Goal: Information Seeking & Learning: Learn about a topic

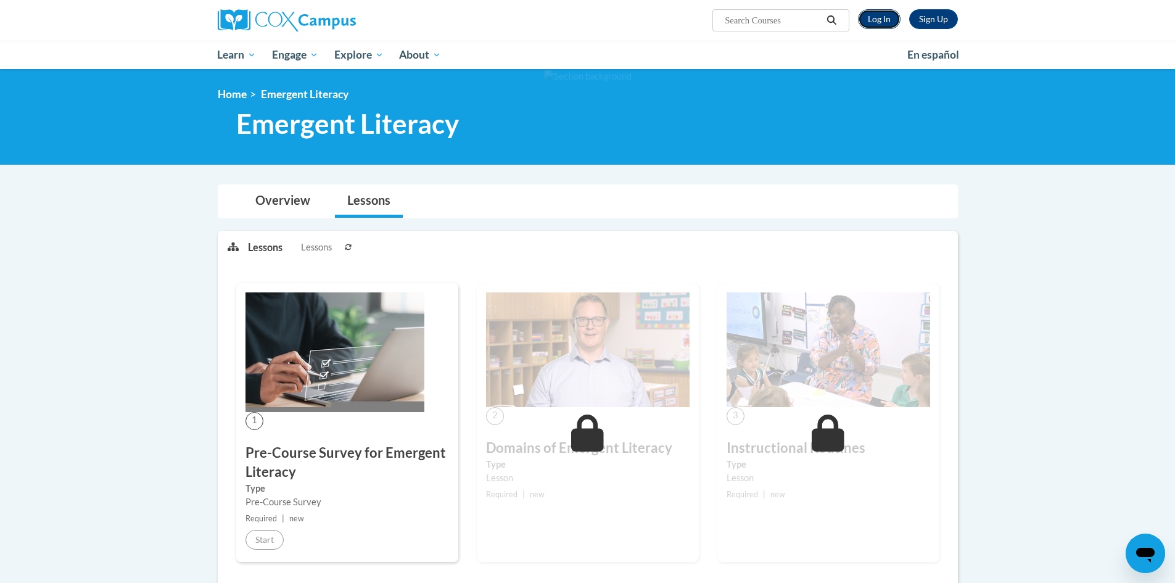
click at [871, 18] on link "Log In" at bounding box center [879, 19] width 43 height 20
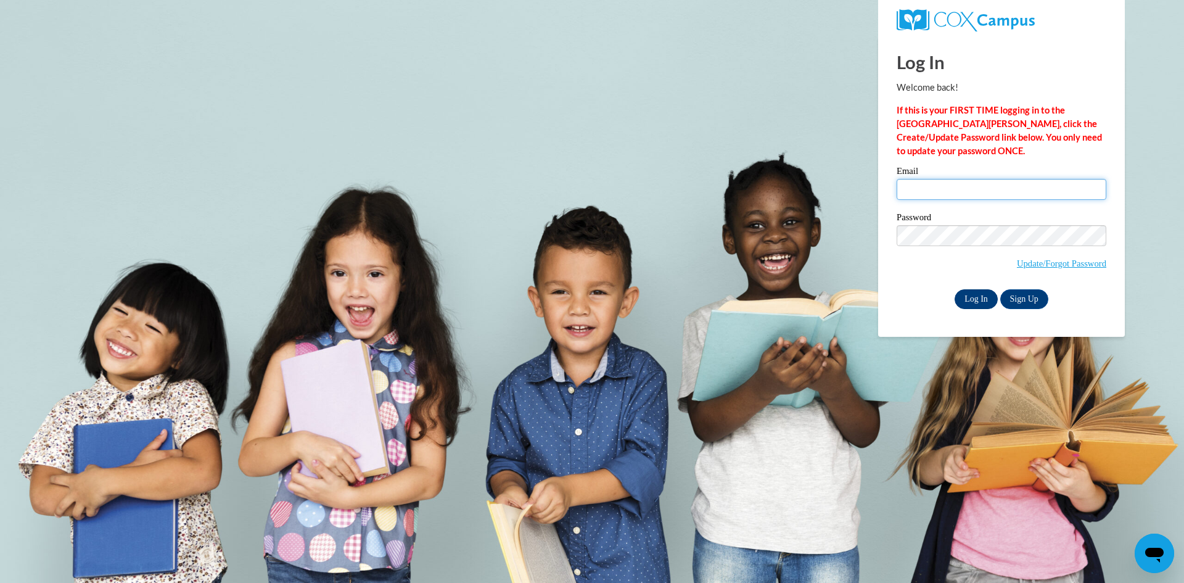
type input "kemahsem@sdsm.k12.wi.us"
click at [963, 289] on input "Log In" at bounding box center [976, 299] width 43 height 20
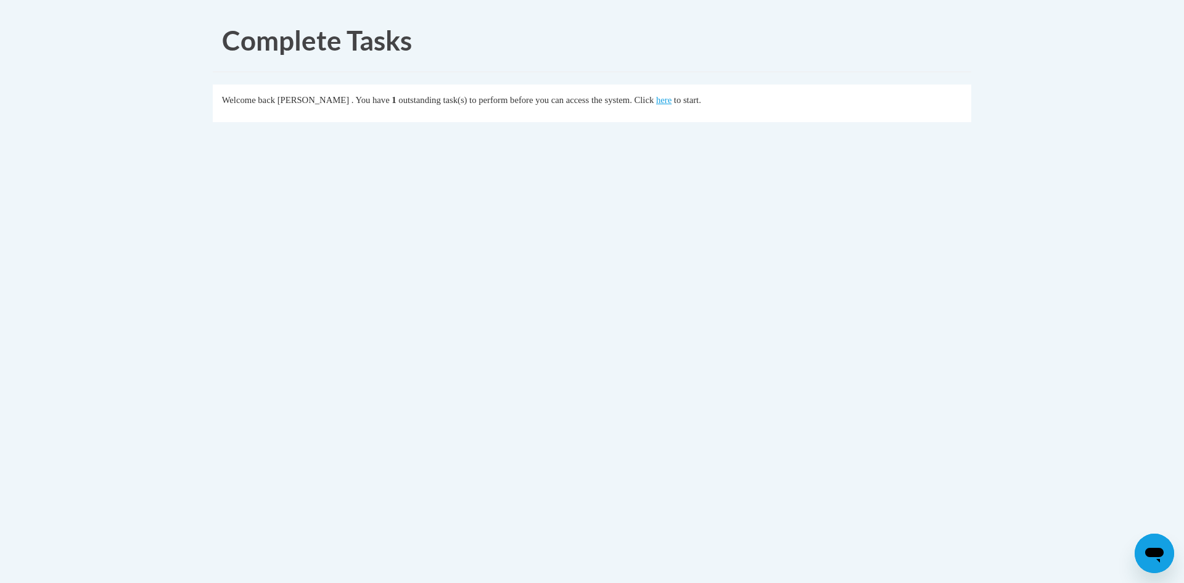
click at [698, 104] on div "Welcome back Kelly Mahsem . You have 1 outstanding task(s) to perform before yo…" at bounding box center [592, 100] width 741 height 14
click at [672, 103] on link "here" at bounding box center [663, 100] width 15 height 10
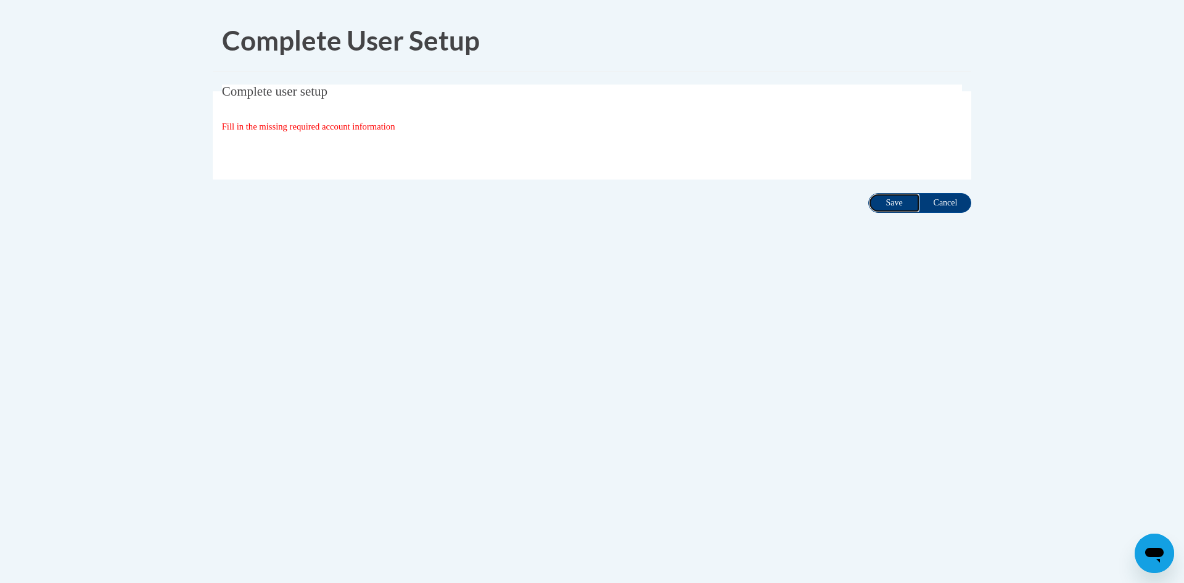
click at [900, 198] on input "Save" at bounding box center [895, 203] width 52 height 20
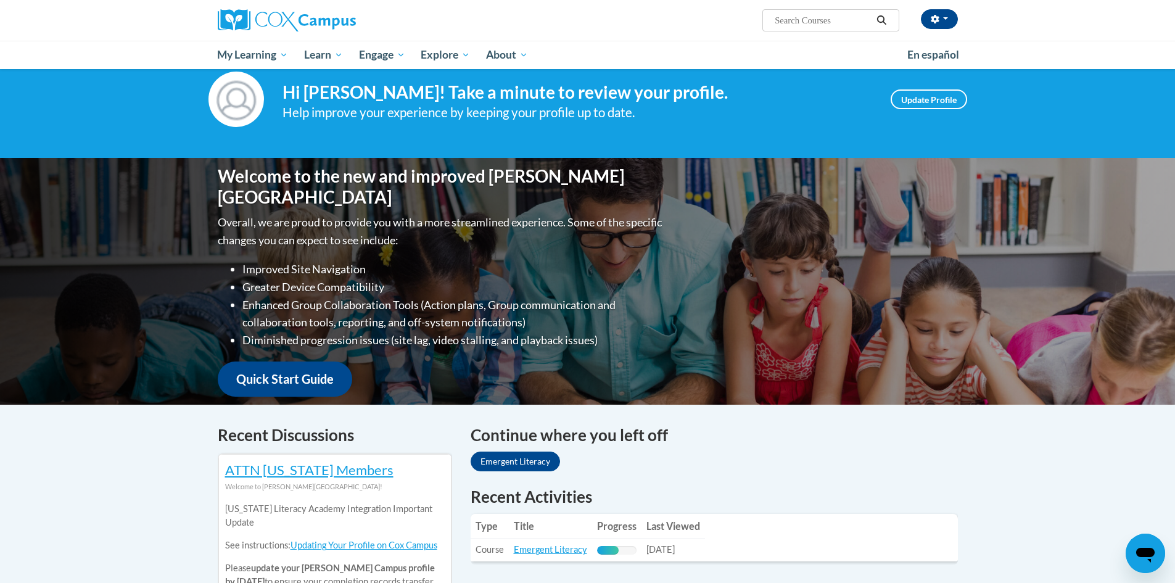
scroll to position [185, 0]
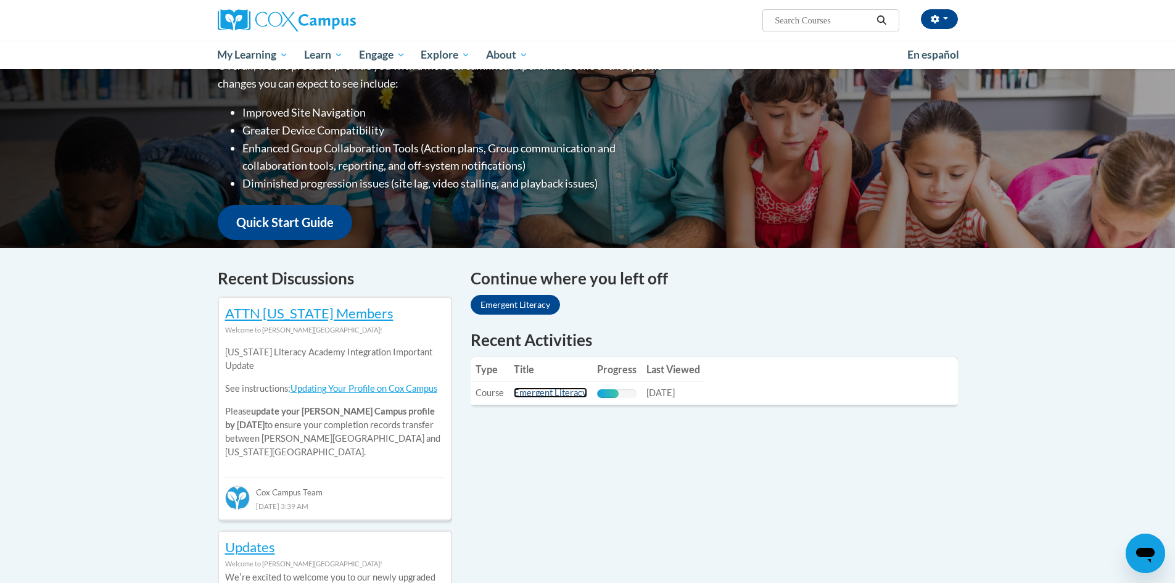
click at [565, 397] on link "Emergent Literacy" at bounding box center [550, 392] width 73 height 10
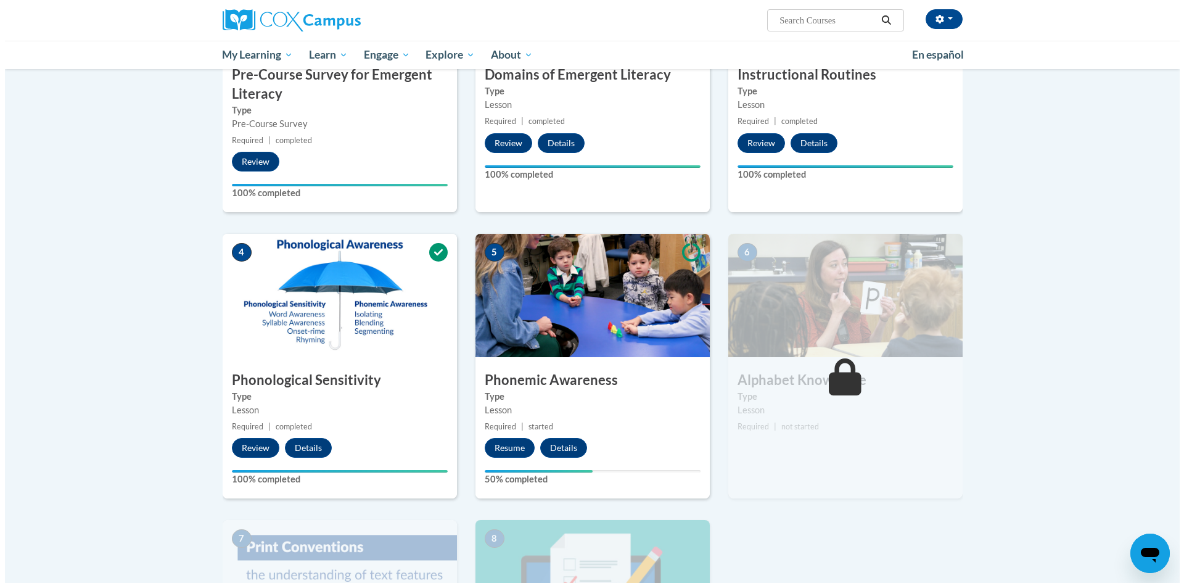
scroll to position [494, 0]
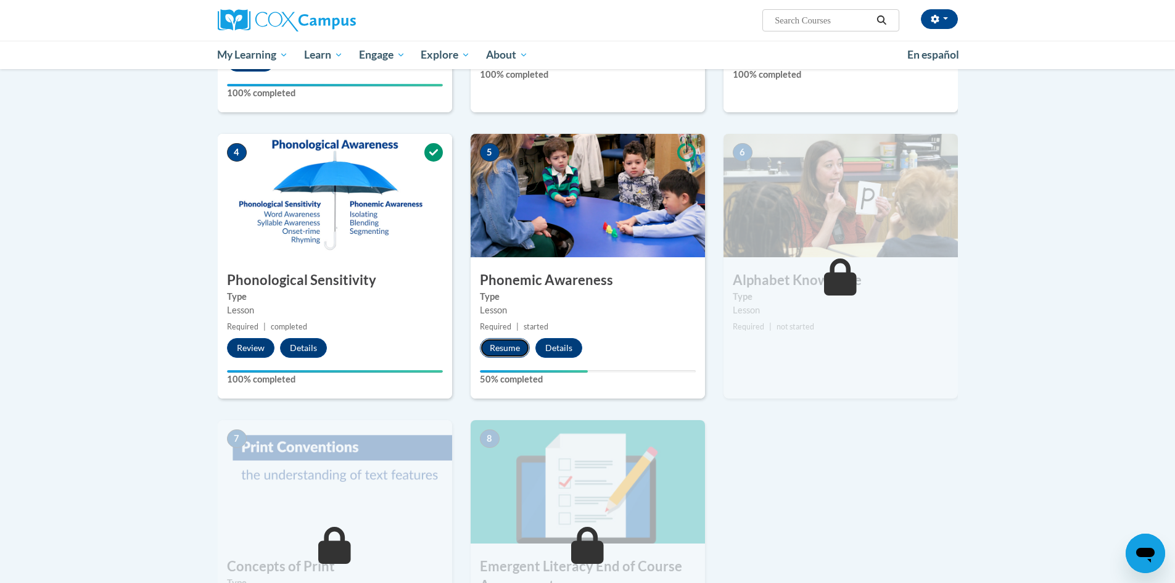
click at [503, 347] on button "Resume" at bounding box center [505, 348] width 50 height 20
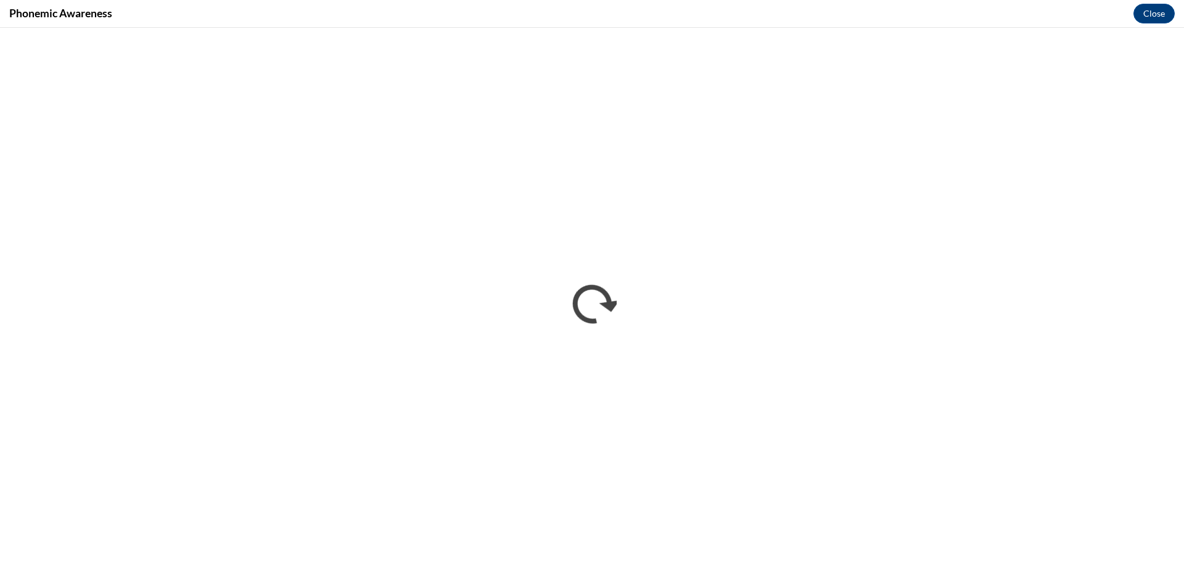
scroll to position [0, 0]
